Goal: Navigation & Orientation: Find specific page/section

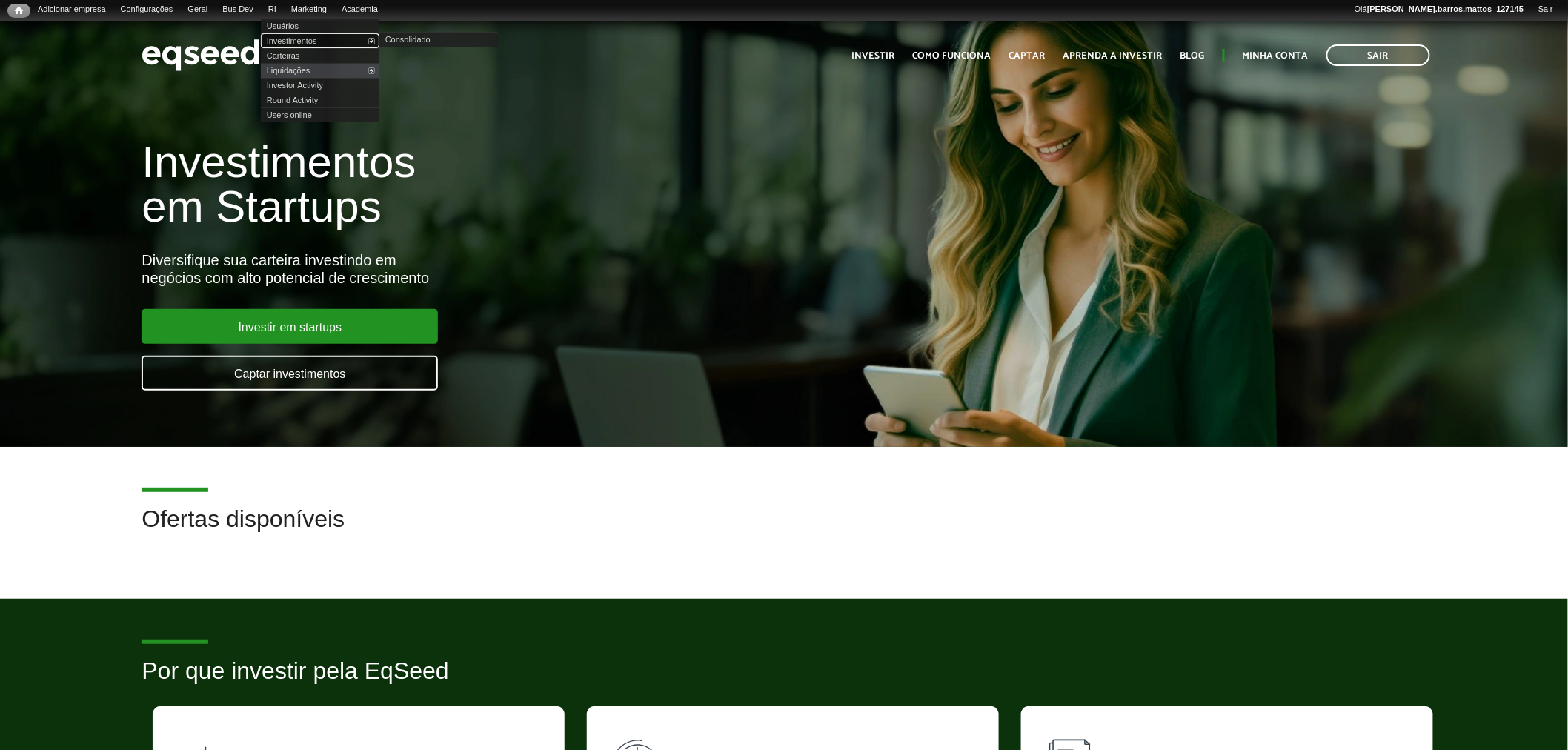
click at [300, 37] on link "Investimentos" at bounding box center [320, 40] width 118 height 14
click at [1249, 60] on link "Minha conta" at bounding box center [1275, 56] width 65 height 10
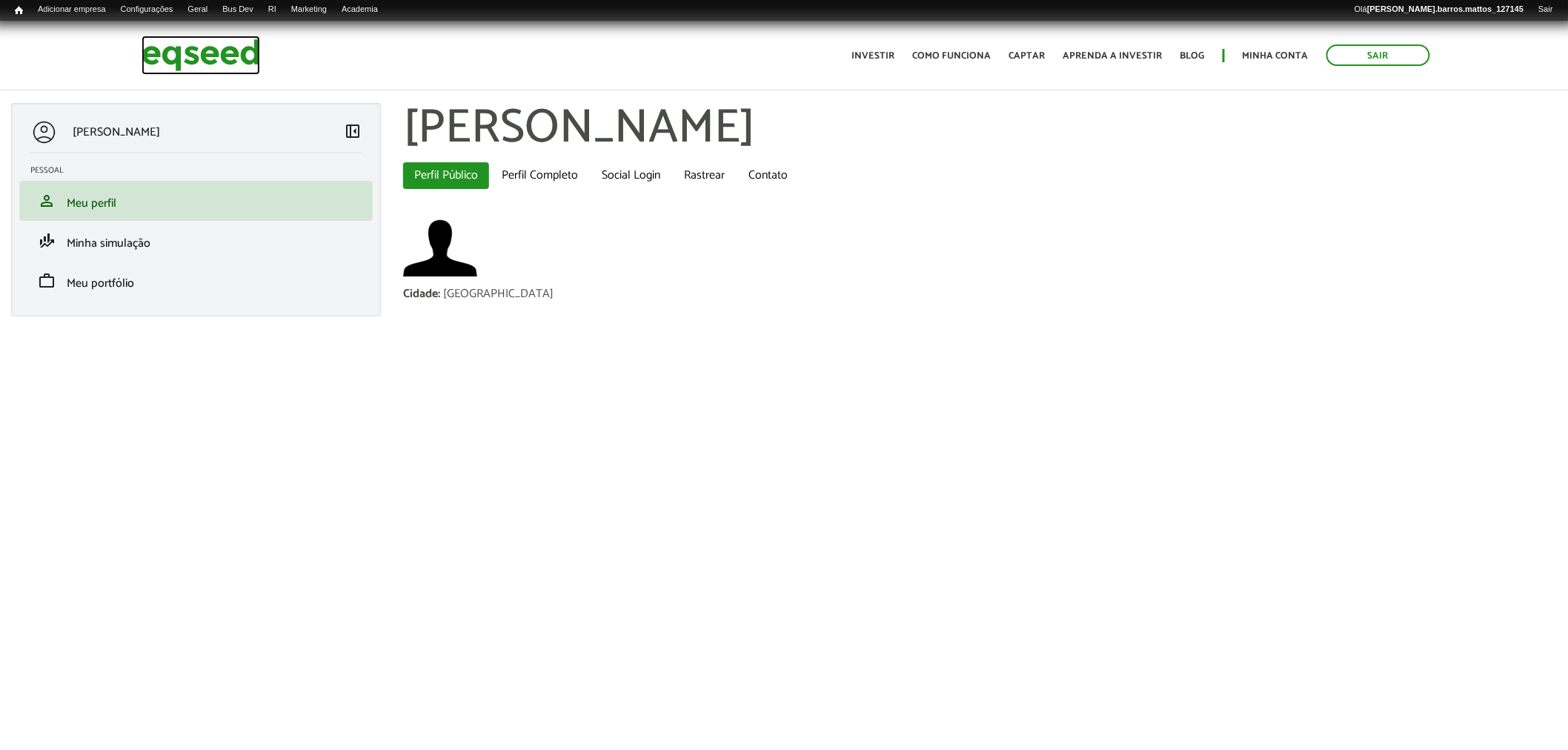
click at [221, 46] on img at bounding box center [200, 55] width 118 height 39
